Goal: Information Seeking & Learning: Find specific fact

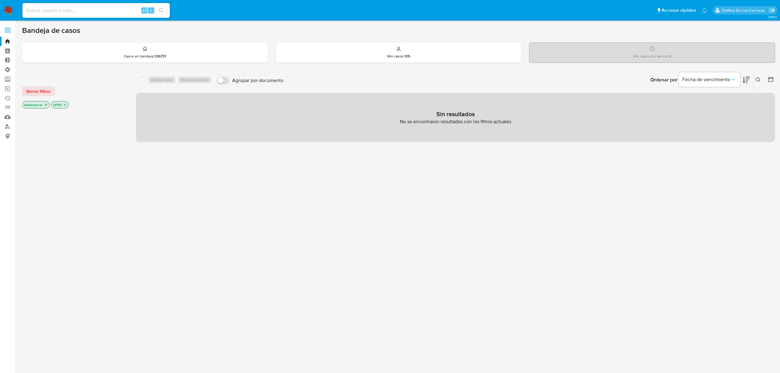
click at [127, 10] on input at bounding box center [95, 10] width 147 height 8
paste input "2699093228"
type input "2699093228"
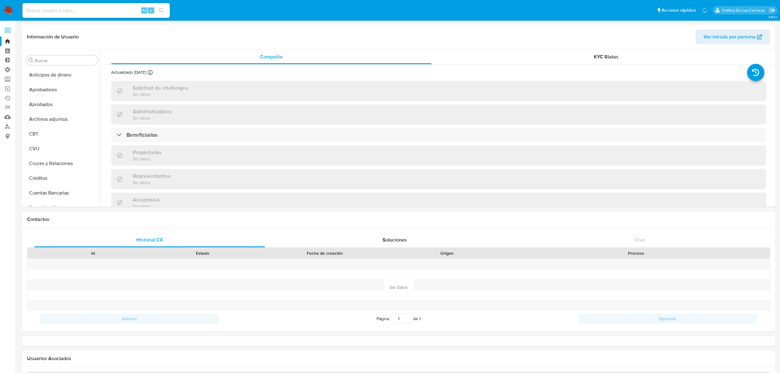
select select "10"
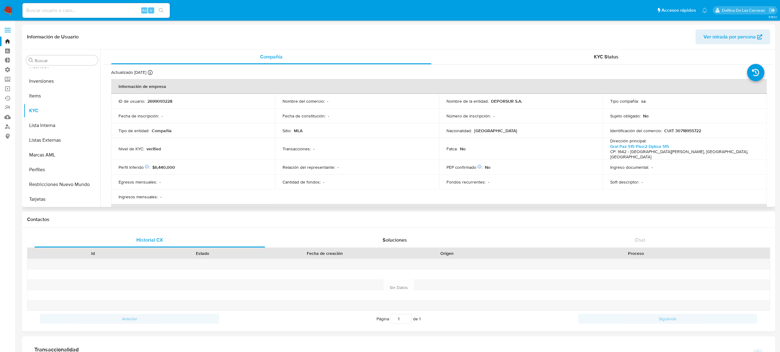
scroll to position [41, 0]
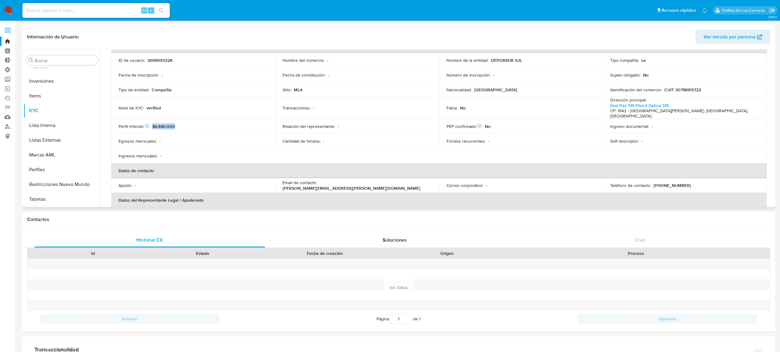
drag, startPoint x: 176, startPoint y: 119, endPoint x: 151, endPoint y: 118, distance: 24.9
click at [151, 123] on div "Perfil Inferido Éste campo indica la información de Nivel Socioeconómico del us…" at bounding box center [193, 126] width 149 height 6
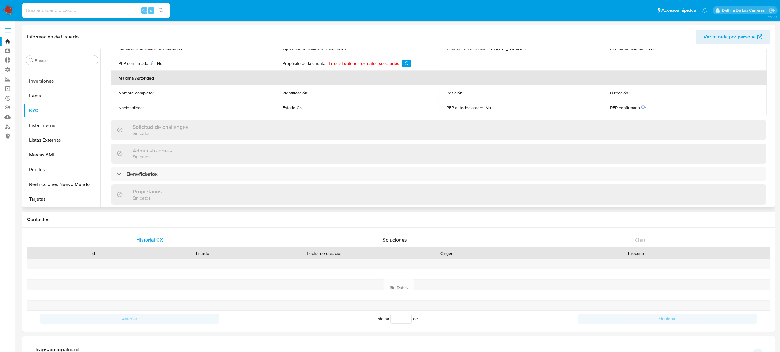
scroll to position [246, 0]
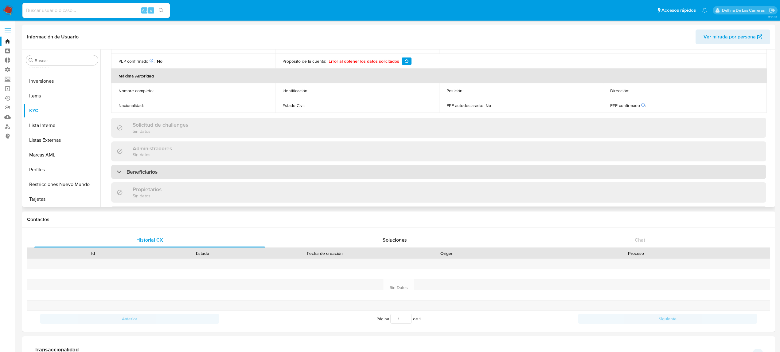
click at [202, 165] on div "Beneficiarios" at bounding box center [438, 172] width 655 height 14
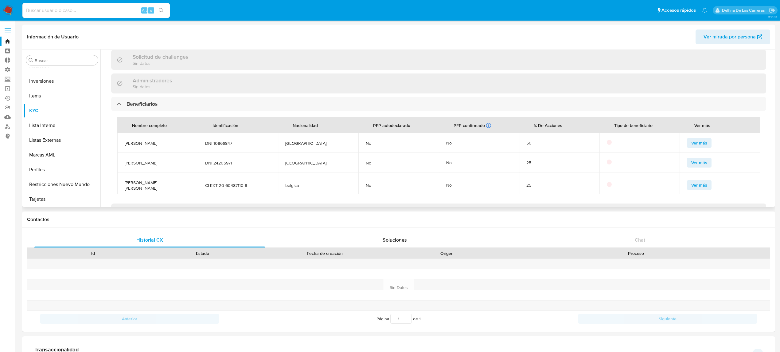
scroll to position [327, 0]
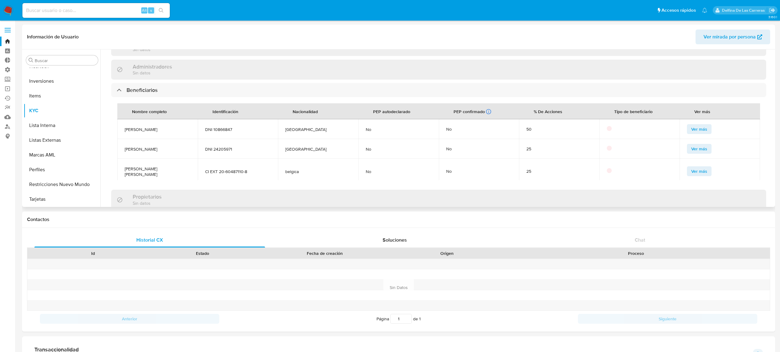
click at [692, 125] on span "Ver más" at bounding box center [699, 129] width 16 height 9
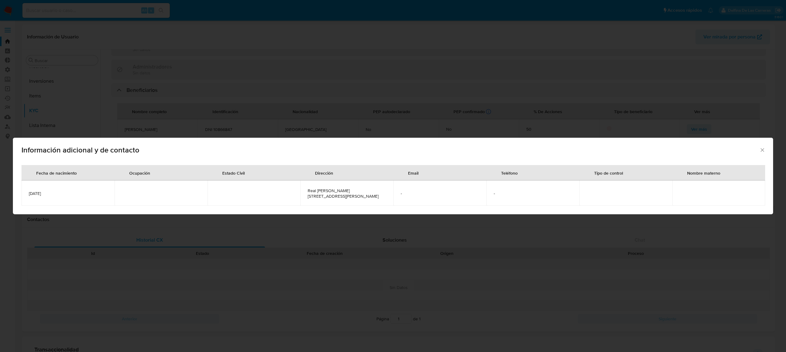
click at [765, 147] on icon "Cerrar" at bounding box center [763, 150] width 6 height 6
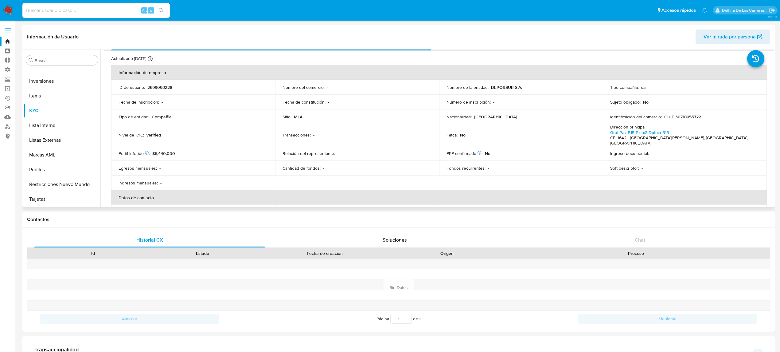
scroll to position [0, 0]
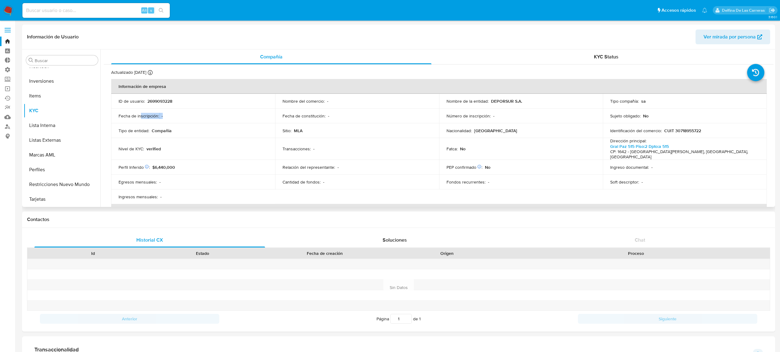
drag, startPoint x: 140, startPoint y: 117, endPoint x: 169, endPoint y: 109, distance: 29.2
click at [169, 109] on td "Fecha de inscripción : -" at bounding box center [193, 115] width 164 height 15
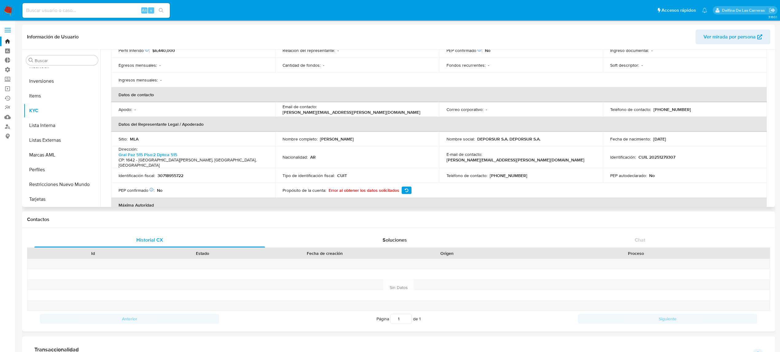
scroll to position [123, 0]
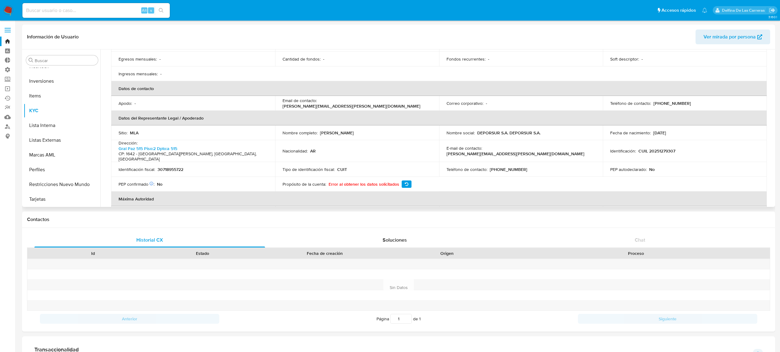
click at [405, 182] on icon "button" at bounding box center [407, 184] width 4 height 4
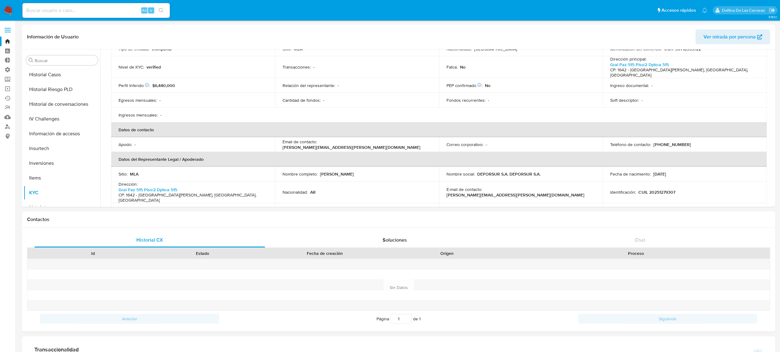
scroll to position [0, 0]
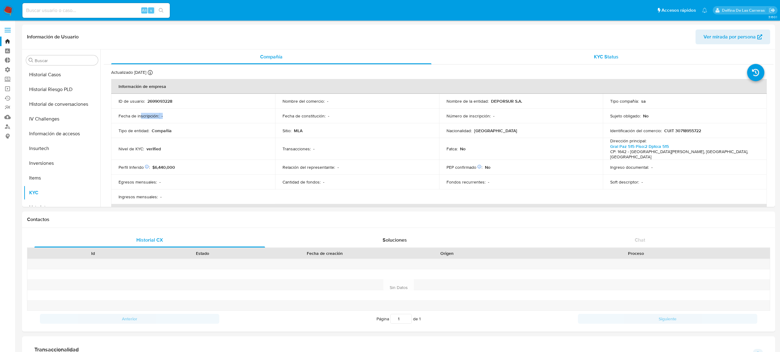
click at [610, 60] on span "KYC Status" at bounding box center [606, 56] width 25 height 7
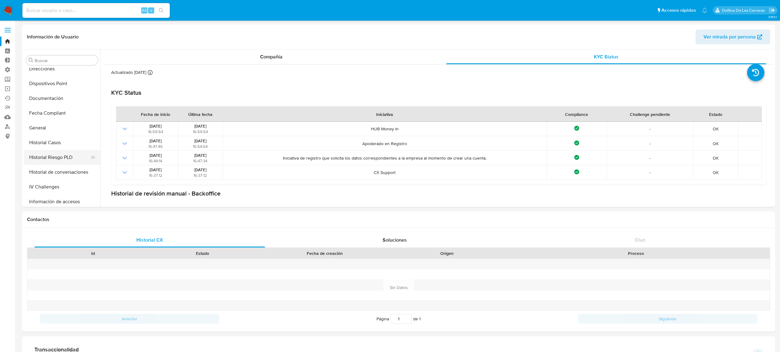
scroll to position [154, 0]
click at [46, 116] on button "Documentación" at bounding box center [60, 112] width 72 height 15
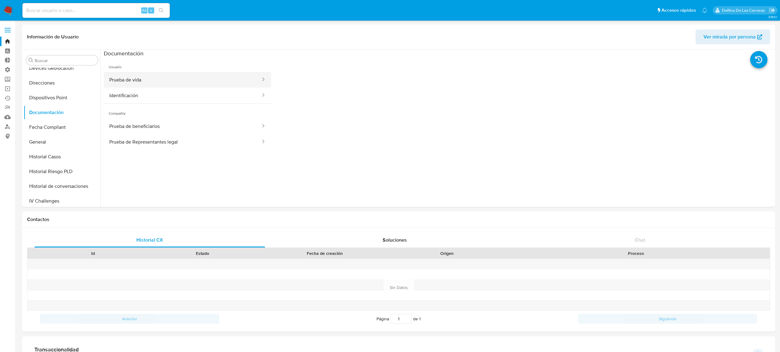
click at [161, 75] on button "Prueba de vida" at bounding box center [183, 80] width 158 height 16
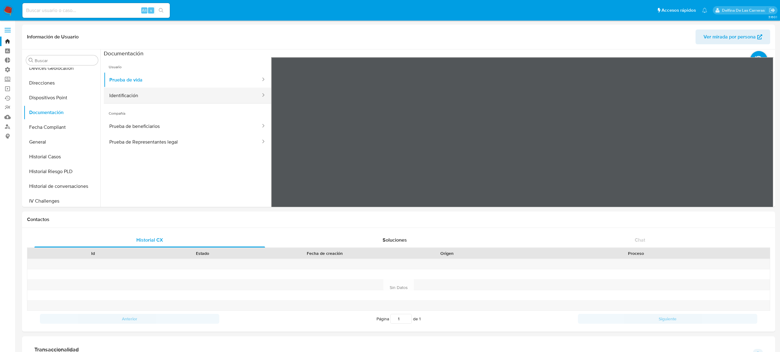
click at [178, 92] on button "Identificación" at bounding box center [183, 96] width 158 height 16
click at [122, 130] on button "Prueba de beneficiarios" at bounding box center [183, 126] width 158 height 16
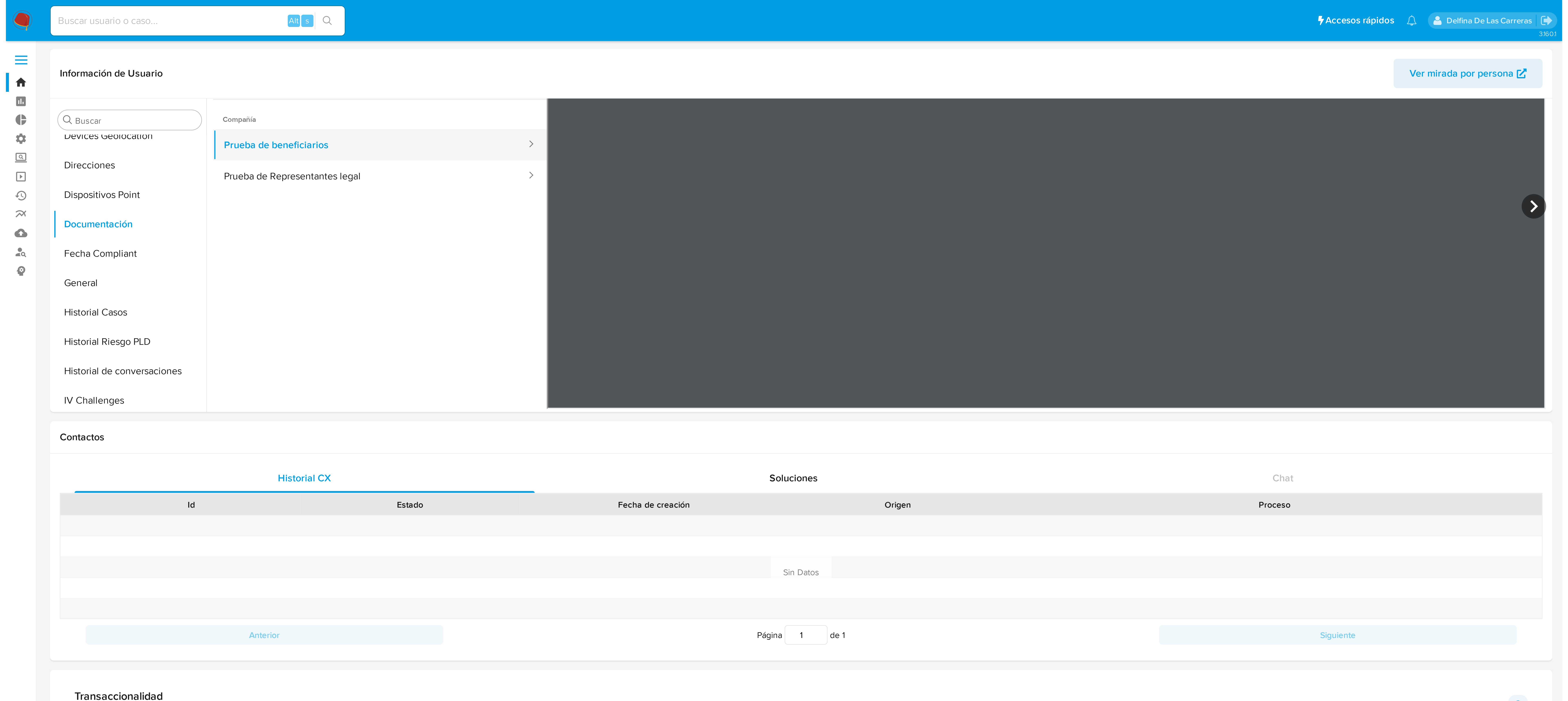
scroll to position [0, 0]
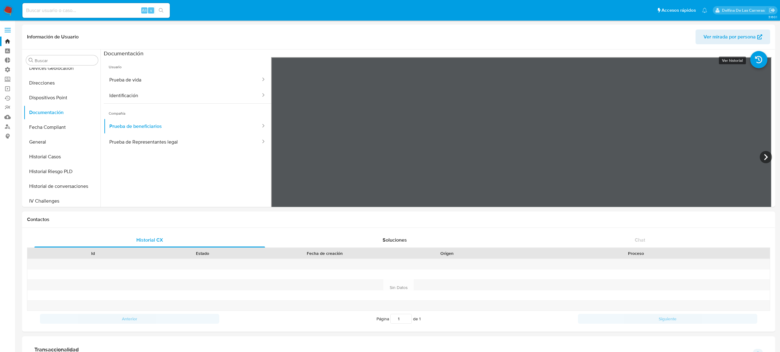
click at [760, 60] on icon at bounding box center [758, 59] width 17 height 17
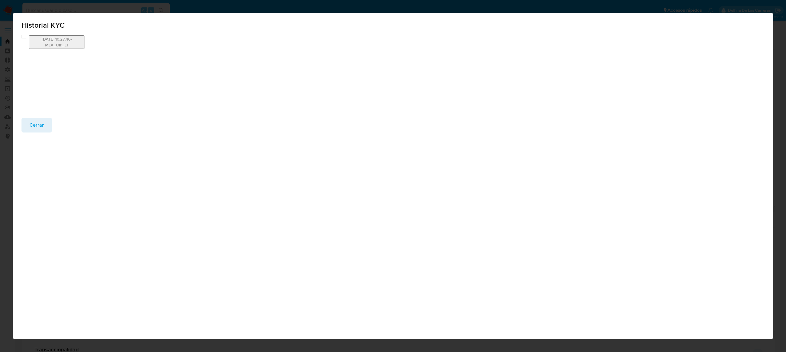
click at [53, 41] on button "[DATE] 10:27:46-MLA_UIF_L1" at bounding box center [57, 42] width 56 height 14
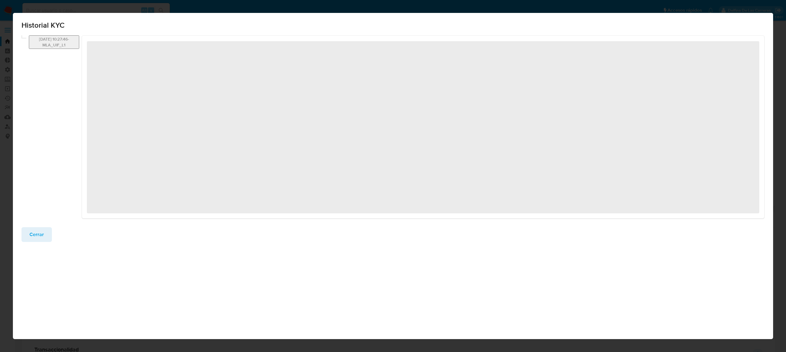
click at [53, 41] on button "[DATE] 10:27:46-MLA_UIF_L1" at bounding box center [54, 42] width 50 height 14
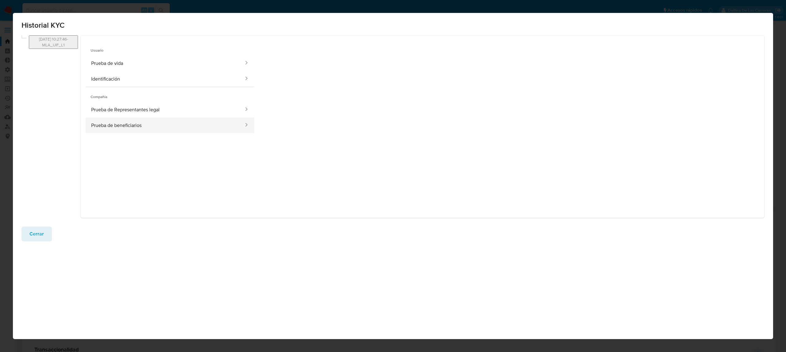
click at [107, 123] on button "Prueba de beneficiarios" at bounding box center [165, 125] width 158 height 16
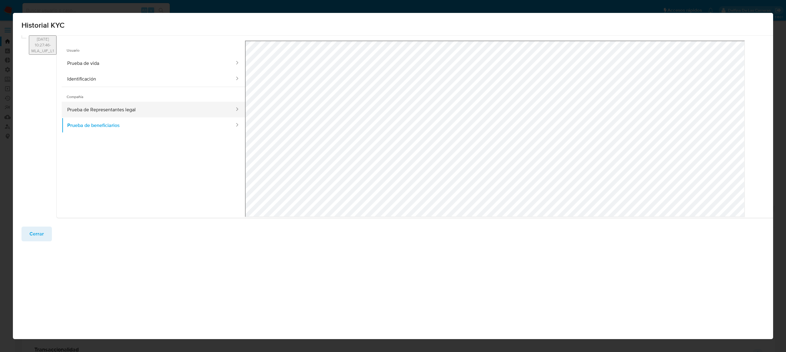
click at [150, 104] on button "Prueba de Representantes legal" at bounding box center [149, 110] width 174 height 16
click at [33, 231] on span "Cerrar" at bounding box center [36, 234] width 14 height 14
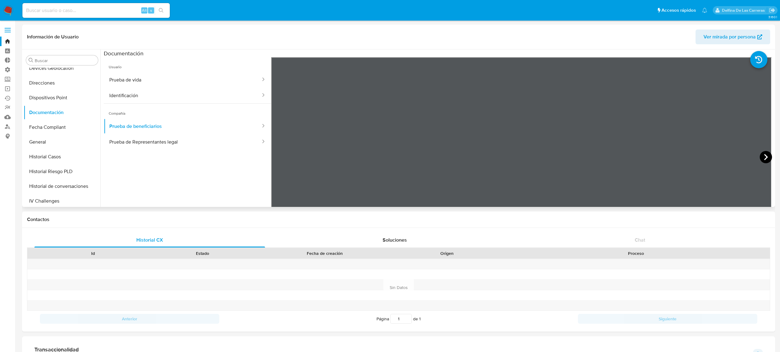
click at [765, 157] on icon at bounding box center [766, 157] width 4 height 6
click at [275, 161] on icon at bounding box center [279, 157] width 12 height 12
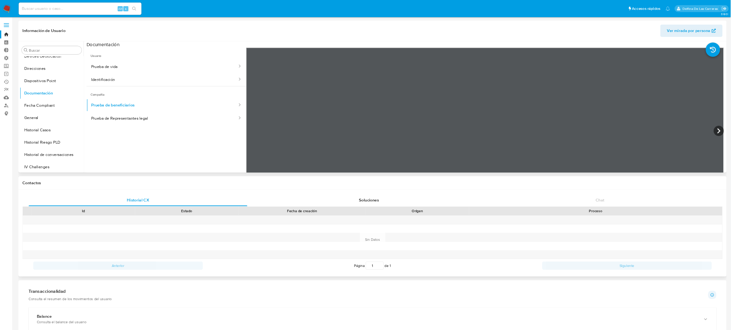
scroll to position [155, 0]
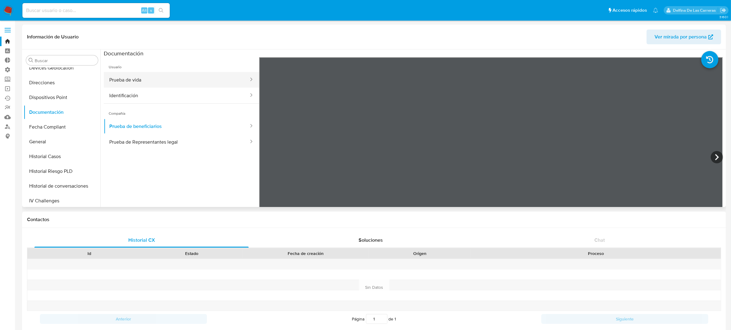
click at [161, 74] on button "Prueba de vida" at bounding box center [177, 80] width 146 height 16
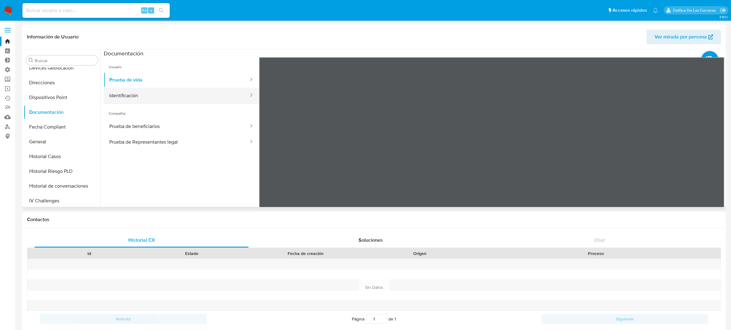
click at [150, 94] on button "Identificación" at bounding box center [177, 96] width 146 height 16
click at [143, 79] on button "Prueba de vida" at bounding box center [177, 80] width 146 height 16
click at [40, 142] on button "General" at bounding box center [60, 141] width 72 height 15
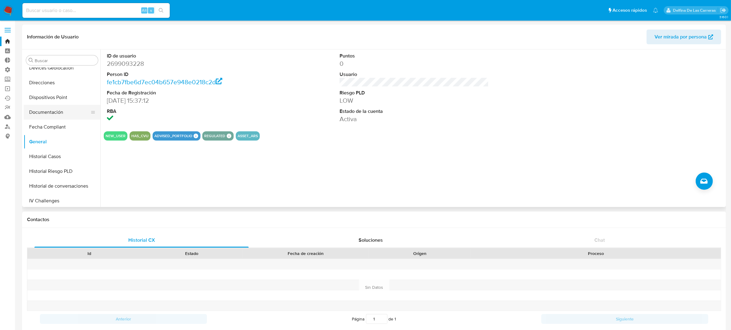
click at [41, 116] on button "Documentación" at bounding box center [60, 112] width 72 height 15
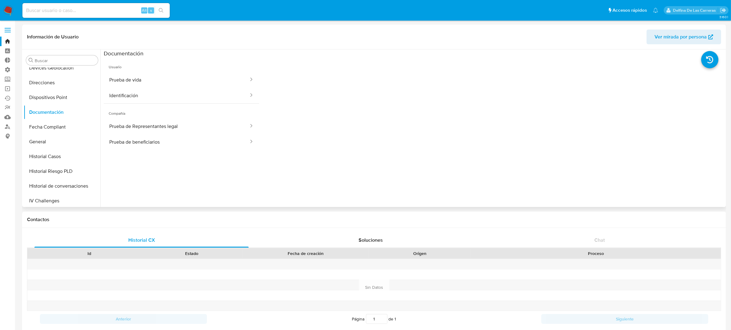
click at [108, 123] on button "Prueba de Representantes legal" at bounding box center [177, 126] width 146 height 16
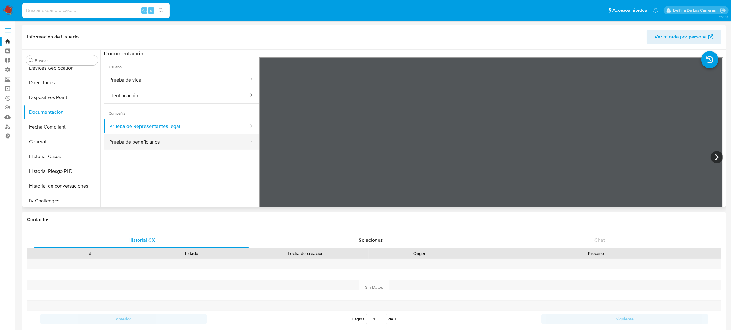
click at [121, 140] on button "Prueba de beneficiarios" at bounding box center [177, 142] width 146 height 16
click at [131, 124] on button "Prueba de Representantes legal" at bounding box center [177, 126] width 146 height 16
click at [133, 140] on button "Prueba de beneficiarios" at bounding box center [177, 142] width 146 height 16
click at [119, 128] on button "Prueba de Representantes legal" at bounding box center [177, 126] width 146 height 16
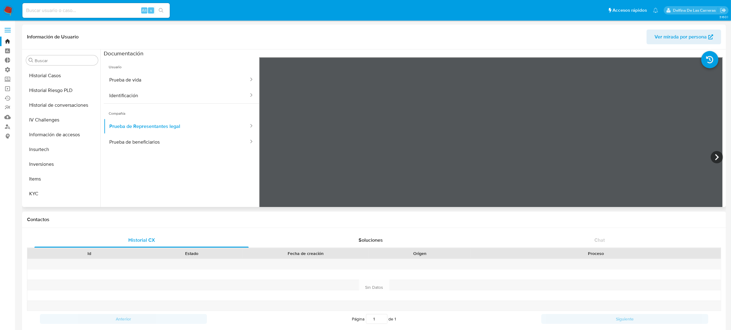
scroll to position [270, 0]
click at [35, 161] on button "KYC" at bounding box center [60, 159] width 72 height 15
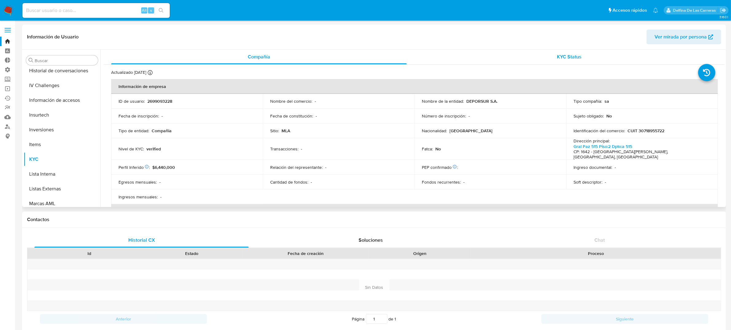
click at [551, 59] on div "KYC Status" at bounding box center [570, 56] width 296 height 15
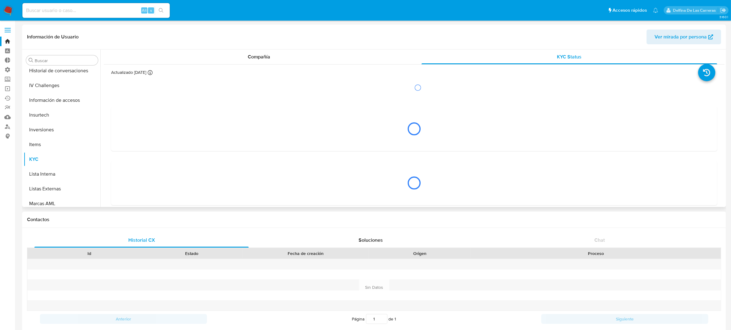
click at [229, 46] on div "Información de Usuario Ver mirada por persona" at bounding box center [374, 37] width 704 height 25
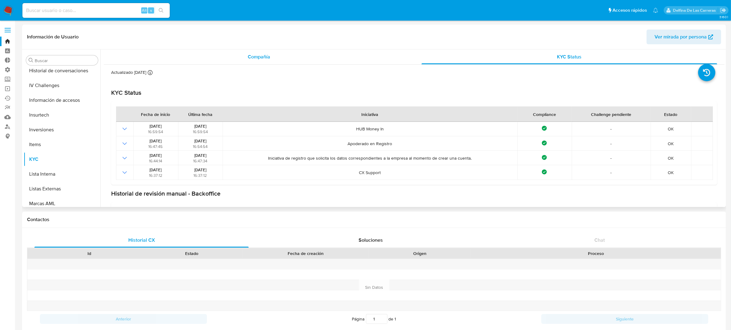
click at [245, 52] on div "Compañía" at bounding box center [259, 56] width 296 height 15
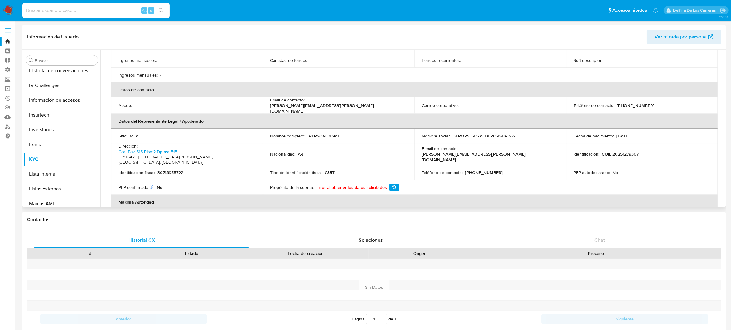
scroll to position [154, 0]
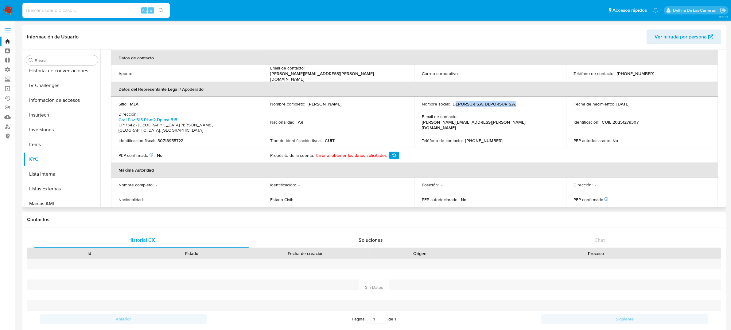
drag, startPoint x: 526, startPoint y: 95, endPoint x: 455, endPoint y: 95, distance: 71.0
click at [455, 101] on div "Nombre social : DEPORSUR S.A. DEPORSUR S.A." at bounding box center [490, 104] width 137 height 6
drag, startPoint x: 307, startPoint y: 88, endPoint x: 355, endPoint y: 99, distance: 48.8
click at [355, 99] on td "Nombre completo : [PERSON_NAME]" at bounding box center [339, 103] width 152 height 15
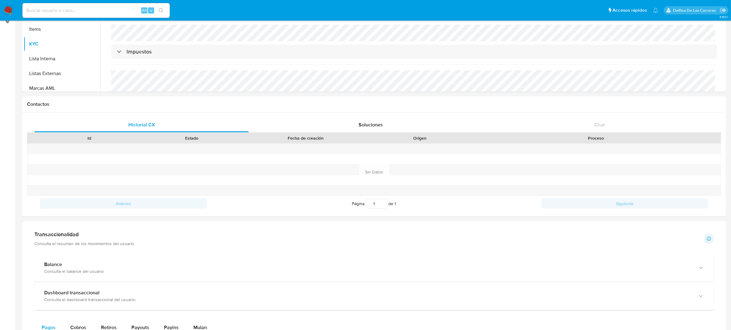
scroll to position [57, 0]
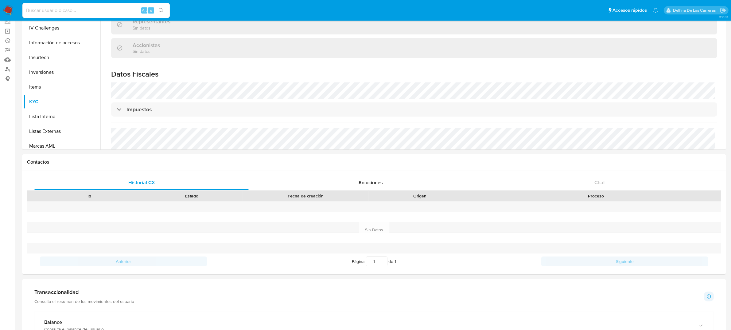
drag, startPoint x: 248, startPoint y: 192, endPoint x: 250, endPoint y: 207, distance: 14.6
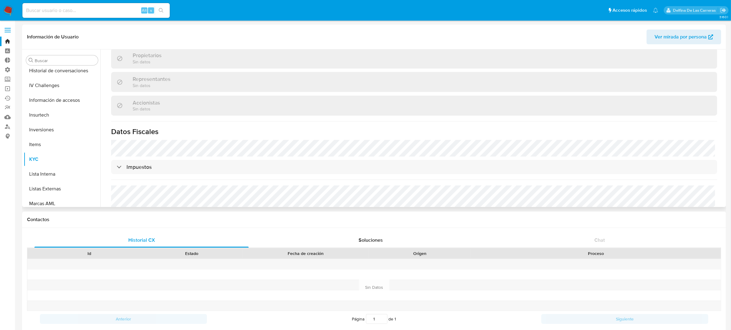
drag, startPoint x: 250, startPoint y: 207, endPoint x: 162, endPoint y: 98, distance: 140.2
click at [162, 98] on div "Accionistas Sin datos" at bounding box center [414, 106] width 606 height 20
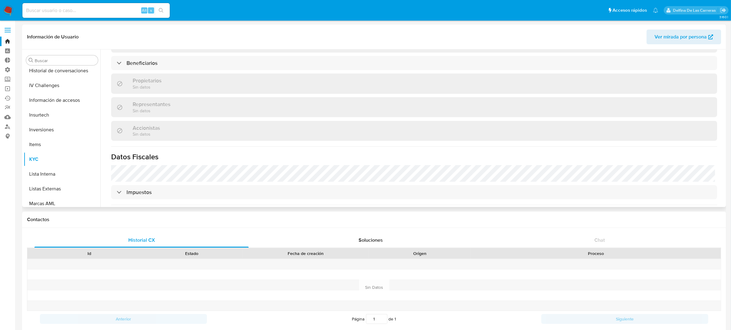
scroll to position [343, 0]
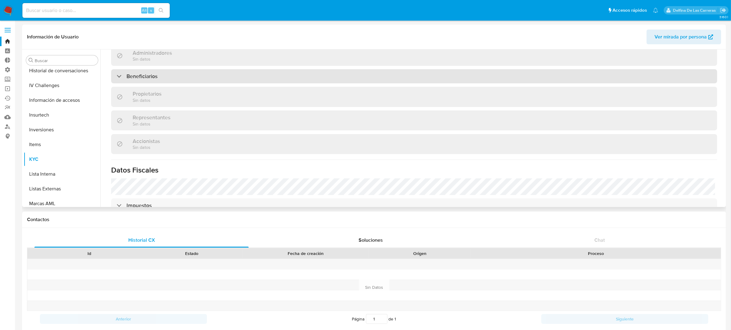
click at [164, 69] on div "Beneficiarios" at bounding box center [414, 76] width 606 height 14
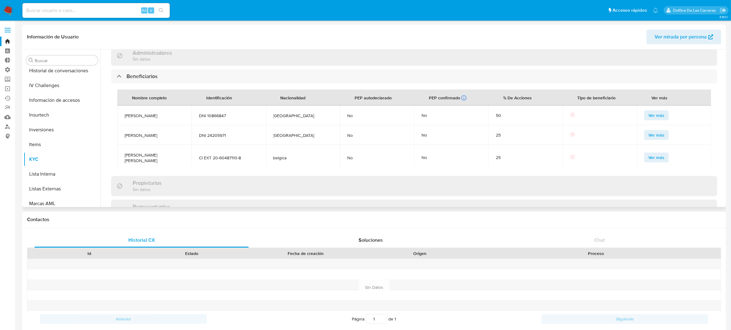
click at [491, 48] on div "Información de Usuario Ver mirada por persona" at bounding box center [374, 37] width 704 height 25
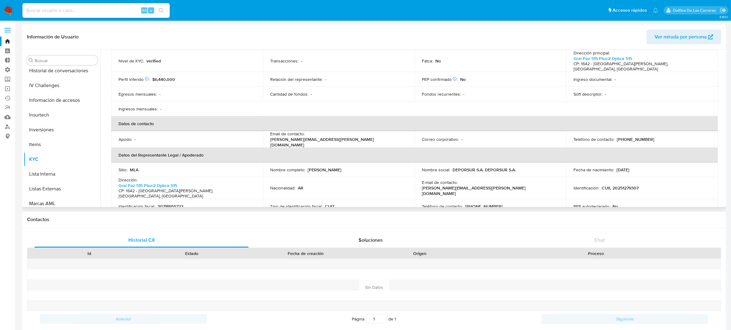
scroll to position [74, 0]
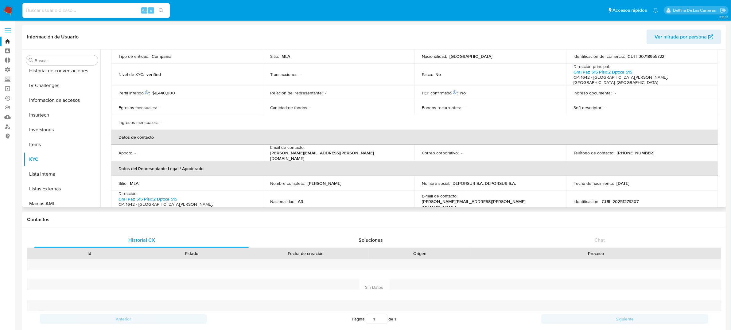
drag, startPoint x: 355, startPoint y: 174, endPoint x: 307, endPoint y: 171, distance: 48.6
click at [307, 180] on div "Nombre completo : [PERSON_NAME]" at bounding box center [338, 183] width 137 height 6
copy p "[PERSON_NAME]"
